Goal: Task Accomplishment & Management: Manage account settings

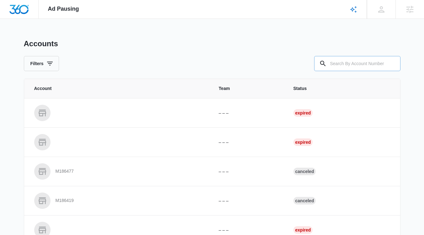
click at [340, 65] on input "text" at bounding box center [357, 63] width 86 height 15
type input "camp caudle"
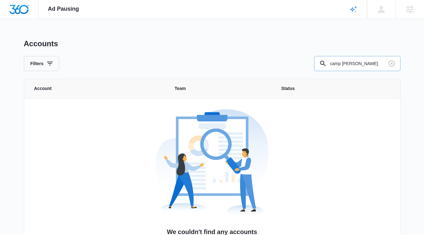
click at [365, 59] on input "camp caudle" at bounding box center [357, 63] width 86 height 15
drag, startPoint x: 363, startPoint y: 61, endPoint x: 325, endPoint y: 64, distance: 38.4
click at [325, 64] on div "camp caudle" at bounding box center [357, 63] width 86 height 15
drag, startPoint x: 335, startPoint y: 64, endPoint x: 330, endPoint y: 65, distance: 4.4
click at [330, 64] on input "m367672" at bounding box center [357, 63] width 86 height 15
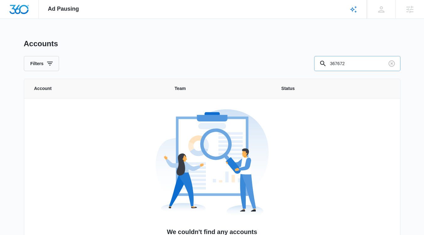
type input "367672"
click at [349, 66] on input "367672" at bounding box center [357, 63] width 86 height 15
click at [39, 67] on button "Filters" at bounding box center [41, 63] width 35 height 15
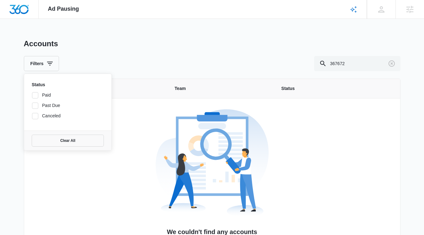
click at [153, 53] on div "Accounts Filters Status Paid Past Due Canceled Clear All 367672" at bounding box center [212, 55] width 377 height 32
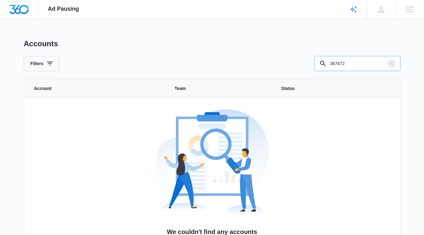
click at [363, 64] on input "367672" at bounding box center [357, 63] width 86 height 15
click at [393, 65] on icon "Clear" at bounding box center [392, 64] width 8 height 8
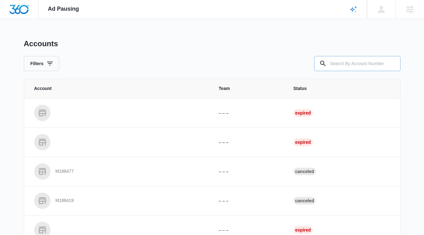
click at [336, 63] on input "text" at bounding box center [357, 63] width 86 height 15
type input "327672"
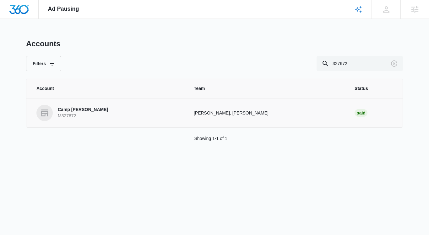
click at [78, 109] on p "Camp Caudle" at bounding box center [83, 110] width 50 height 6
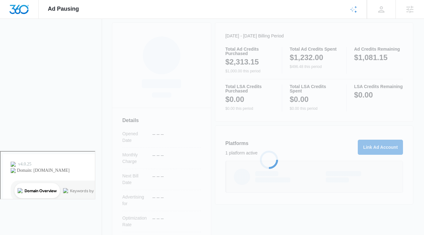
scroll to position [139, 0]
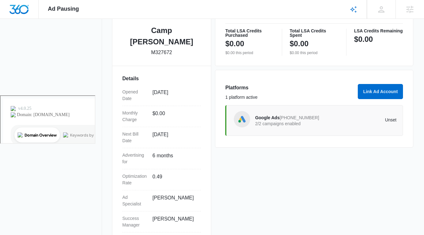
click at [336, 129] on div "Google Ads 256-401-6047 2/2 campaigns enabled Unset" at bounding box center [315, 120] width 178 height 31
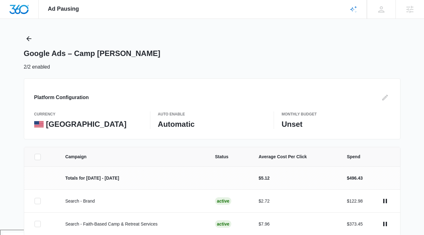
scroll to position [35, 0]
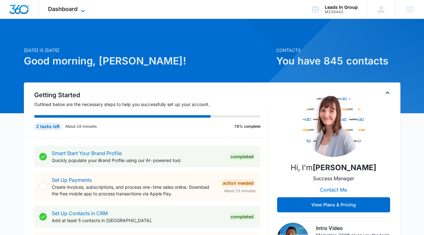
click at [75, 9] on span "Dashboard" at bounding box center [63, 9] width 30 height 7
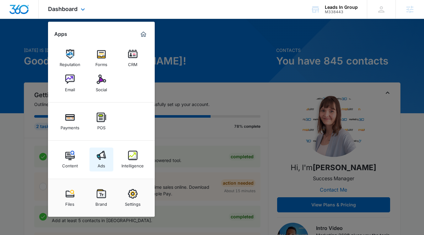
click at [98, 156] on img at bounding box center [101, 154] width 9 height 9
